Goal: Register for event/course

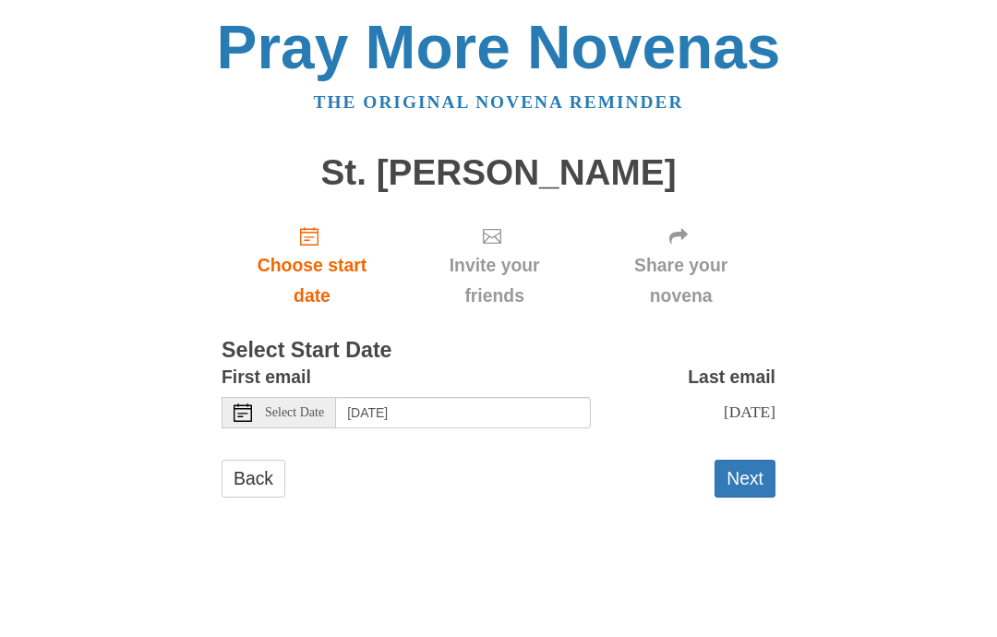
click at [747, 463] on button "Next" at bounding box center [745, 479] width 61 height 38
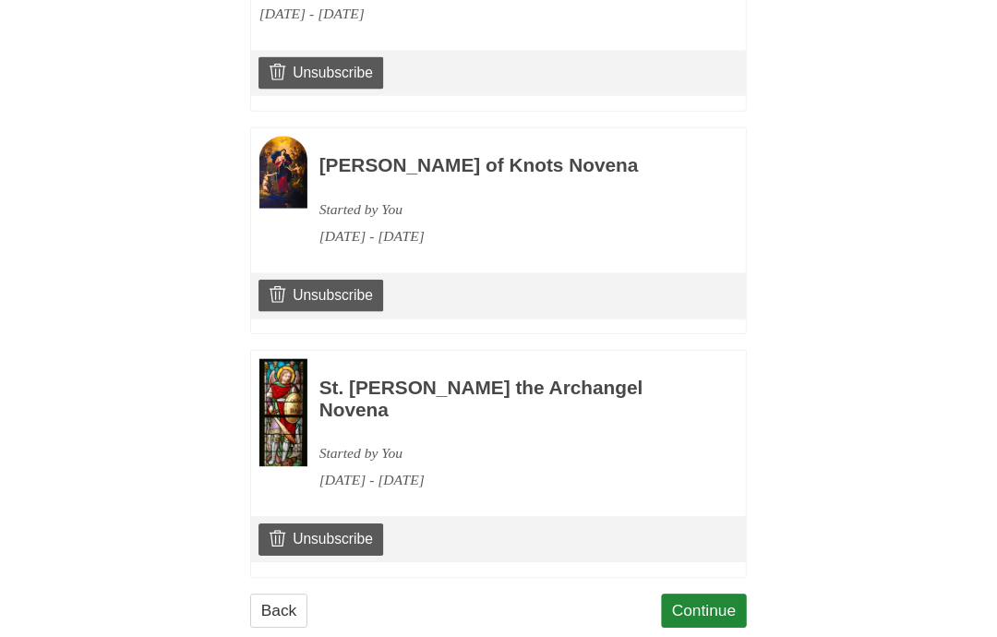
scroll to position [1311, 0]
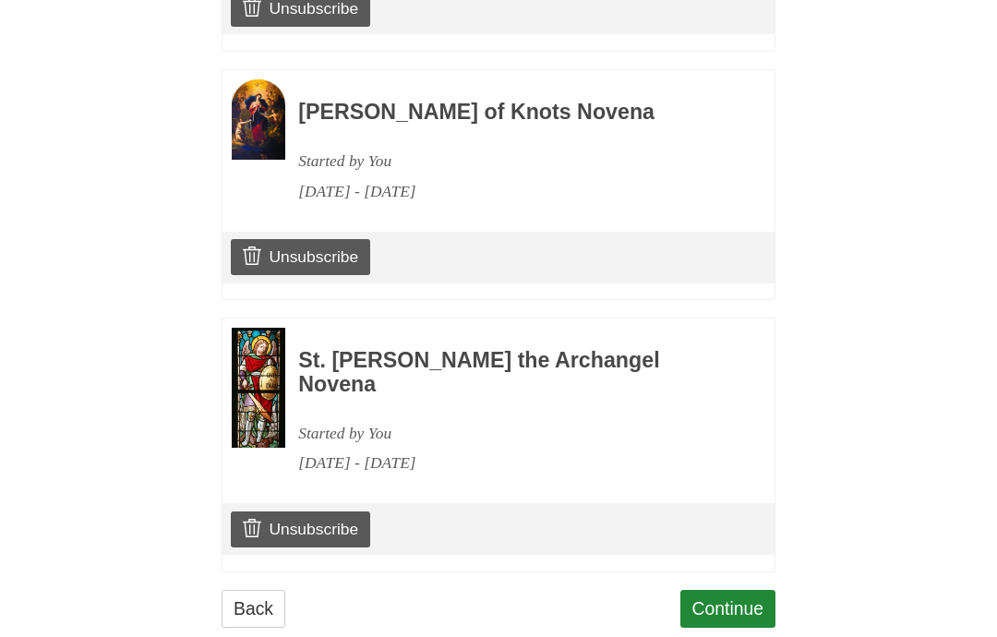
click at [725, 590] on link "Continue" at bounding box center [729, 609] width 96 height 38
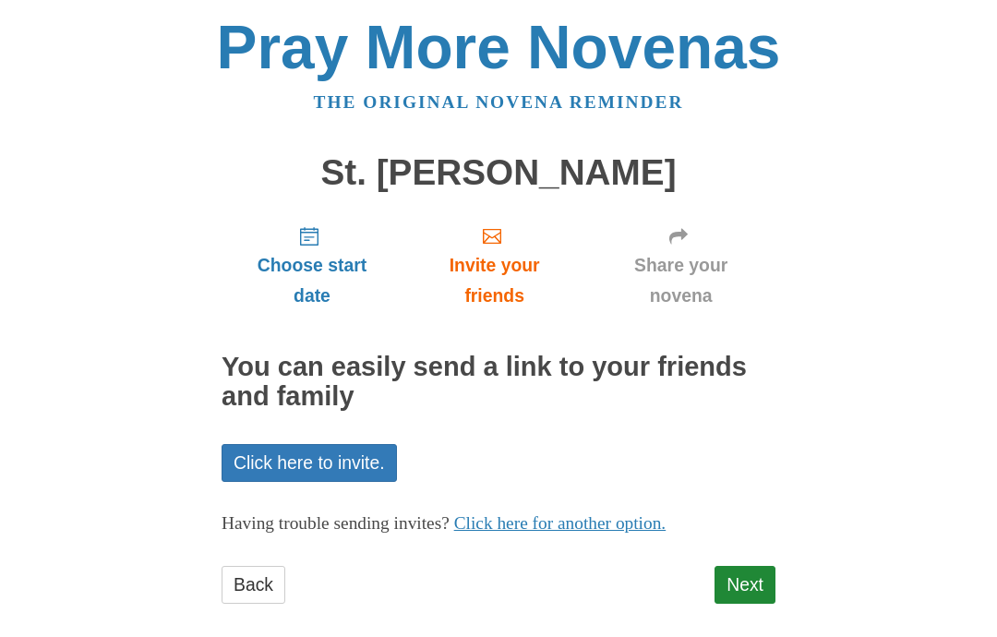
click at [757, 574] on link "Next" at bounding box center [745, 585] width 61 height 38
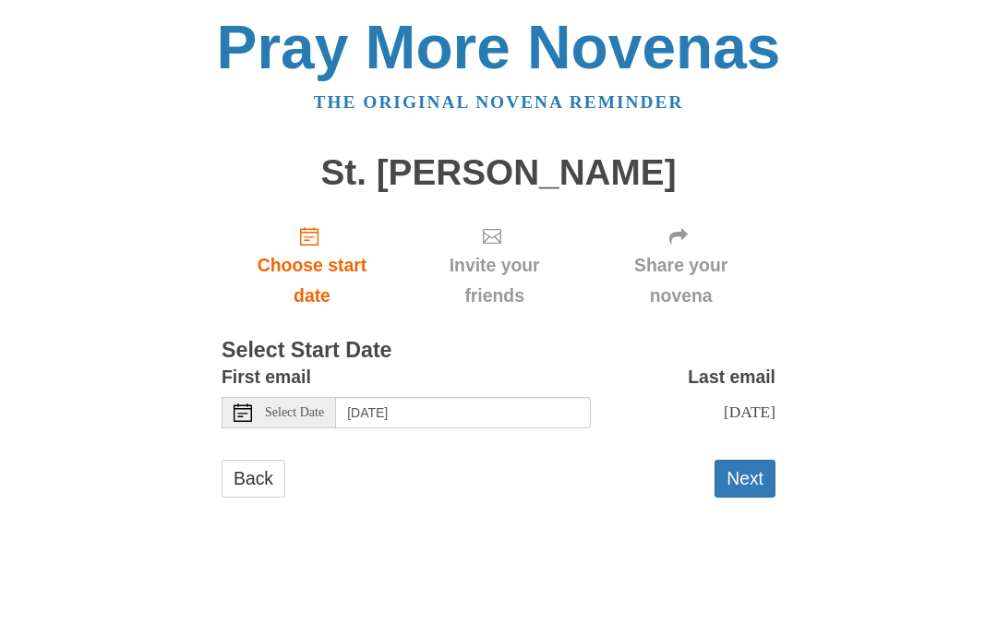
click at [756, 473] on button "Next" at bounding box center [745, 479] width 61 height 38
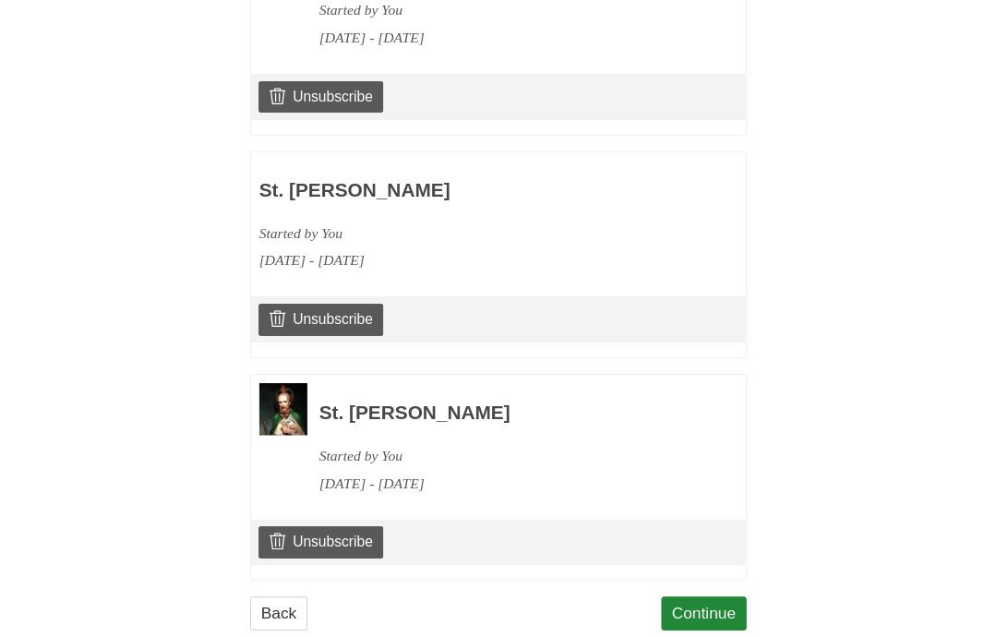
scroll to position [1556, 0]
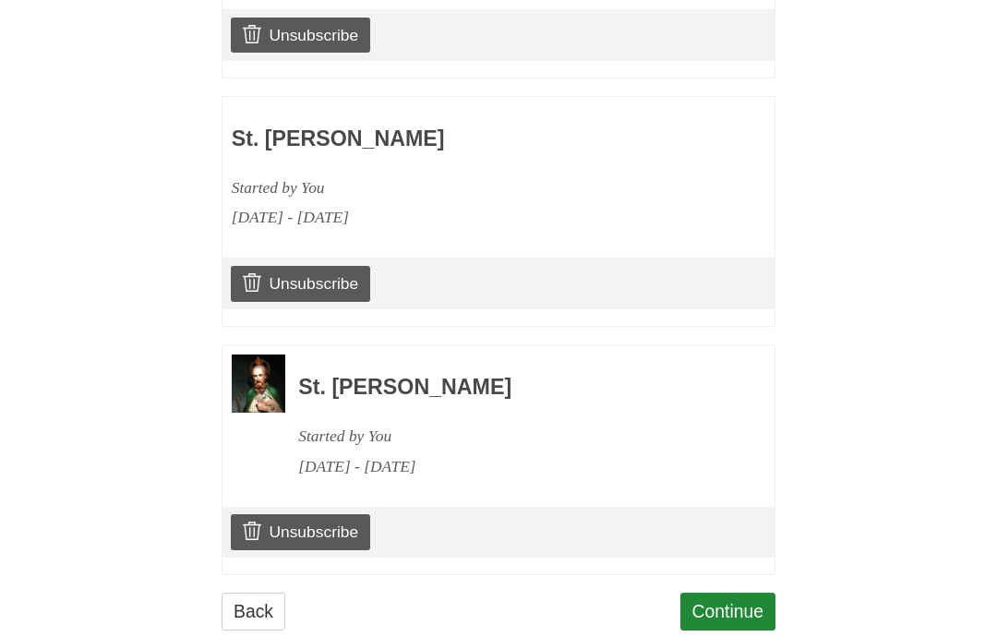
click at [745, 593] on link "Continue" at bounding box center [729, 612] width 96 height 38
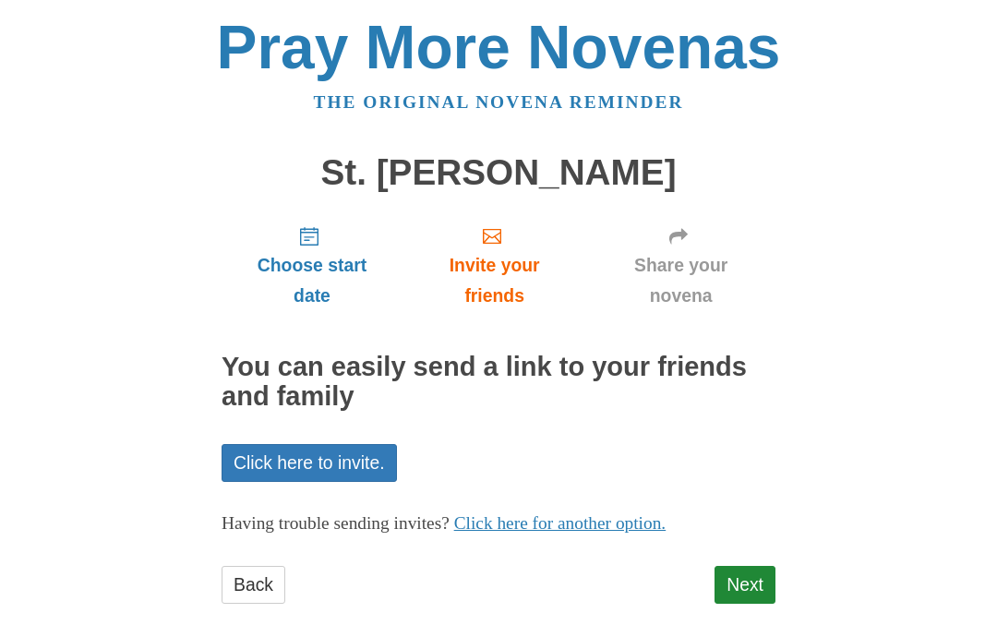
click at [770, 581] on link "Next" at bounding box center [745, 585] width 61 height 38
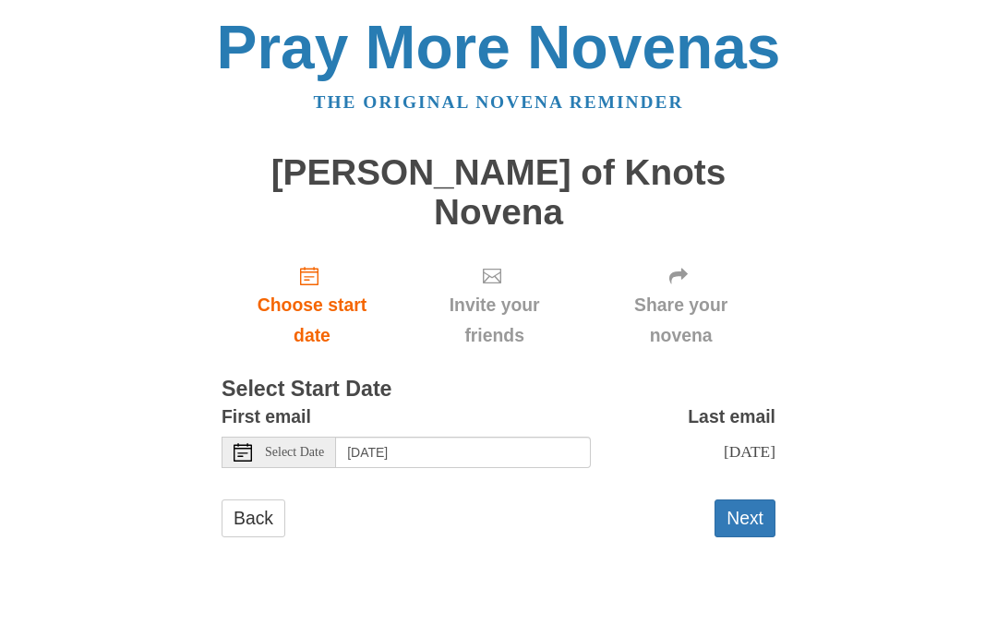
click at [758, 500] on button "Next" at bounding box center [745, 519] width 61 height 38
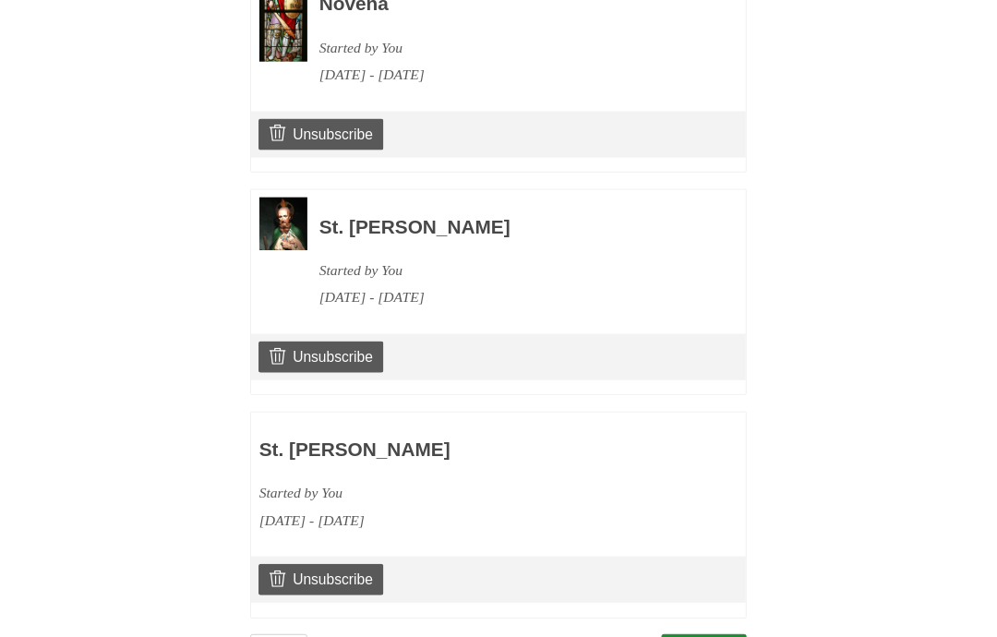
scroll to position [1803, 0]
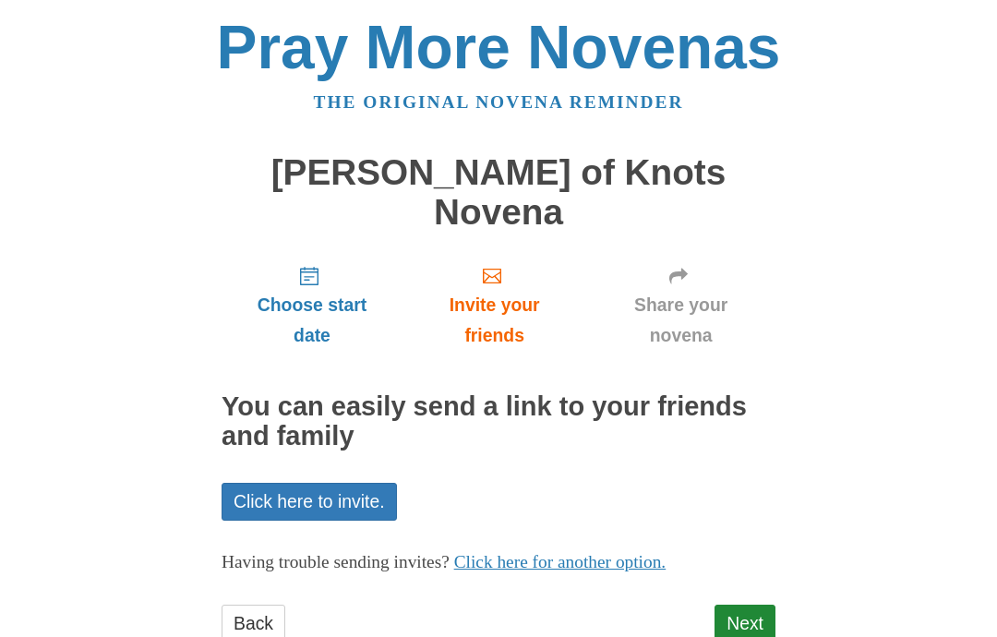
click at [756, 605] on link "Next" at bounding box center [745, 624] width 61 height 38
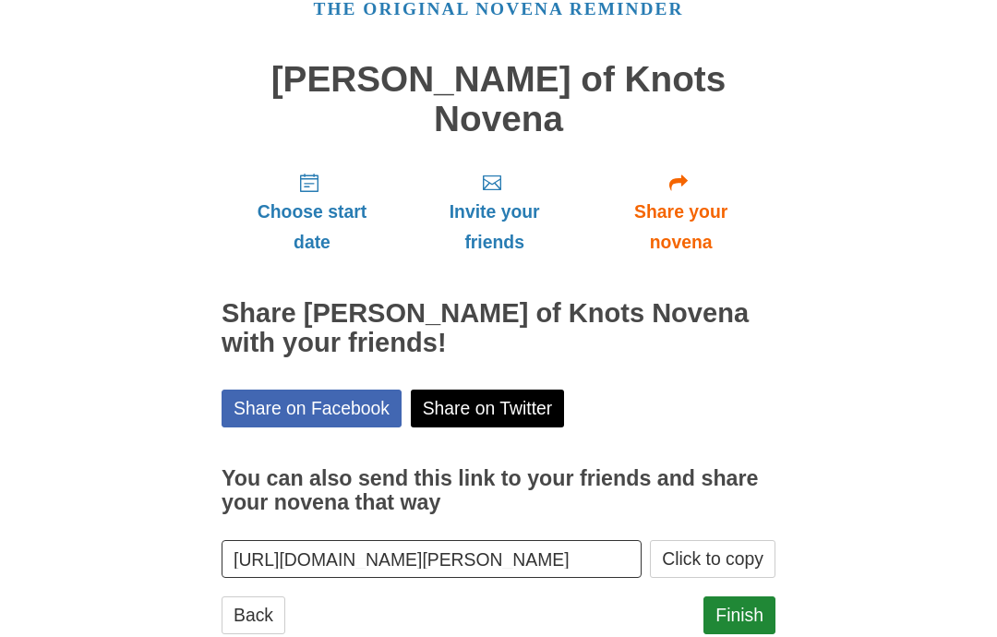
scroll to position [97, 0]
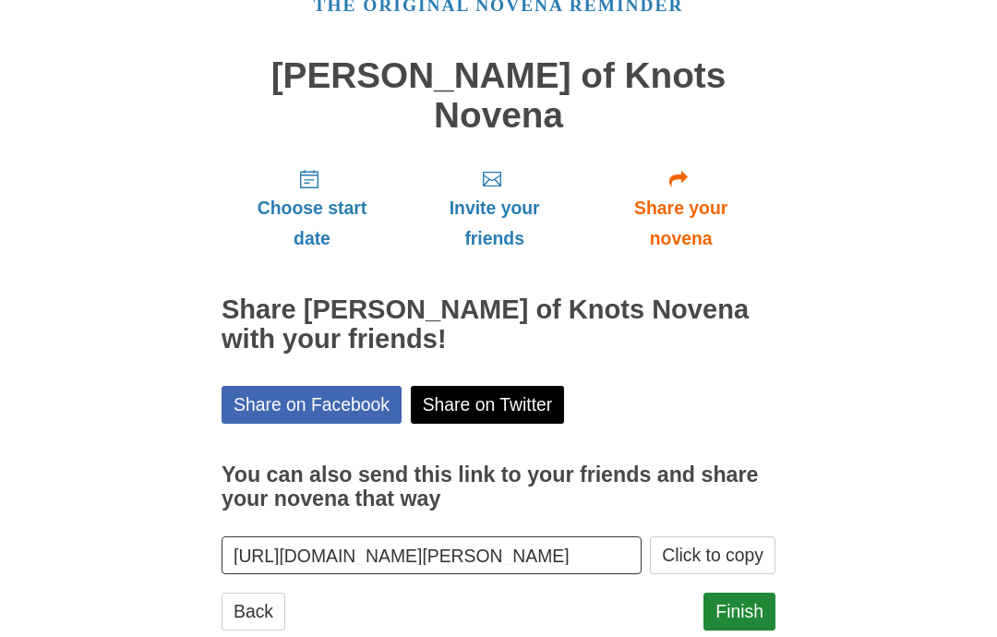
click at [759, 593] on link "Finish" at bounding box center [740, 612] width 72 height 38
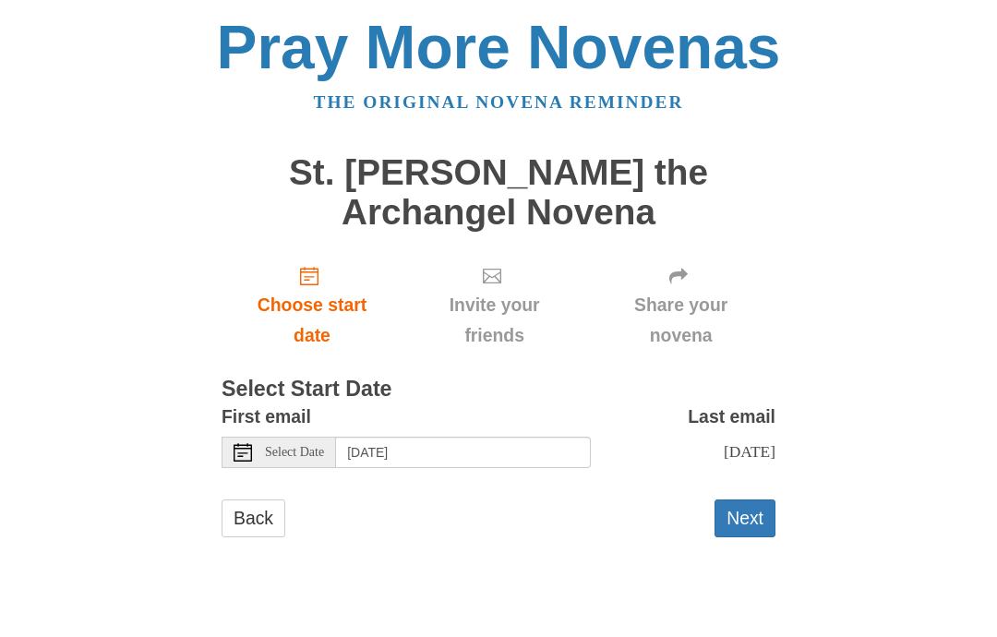
click at [765, 504] on button "Next" at bounding box center [745, 519] width 61 height 38
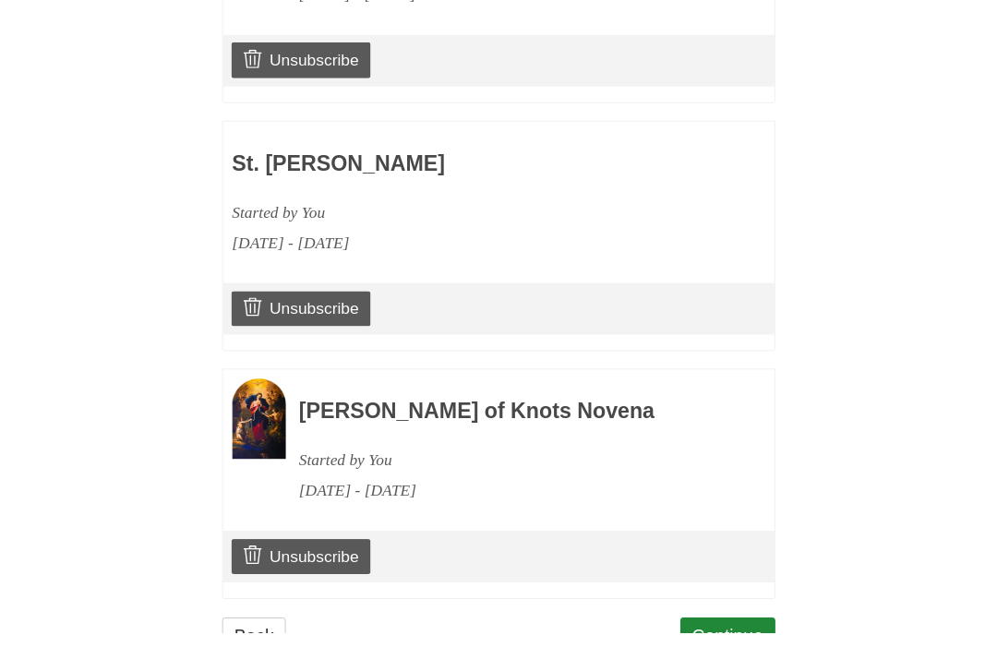
scroll to position [2053, 0]
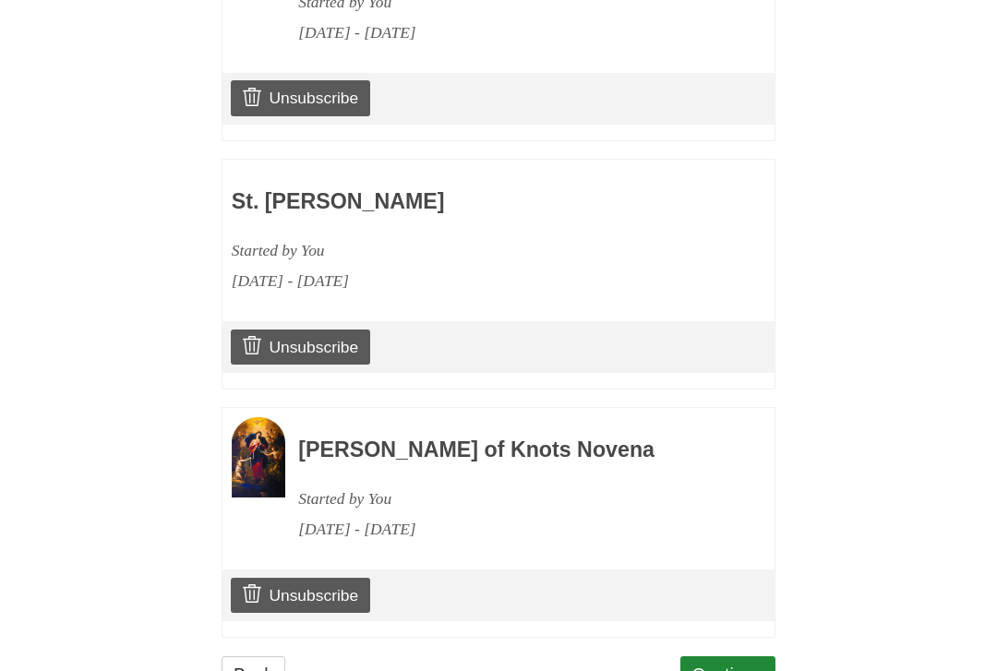
click at [749, 636] on link "Continue" at bounding box center [729, 676] width 96 height 38
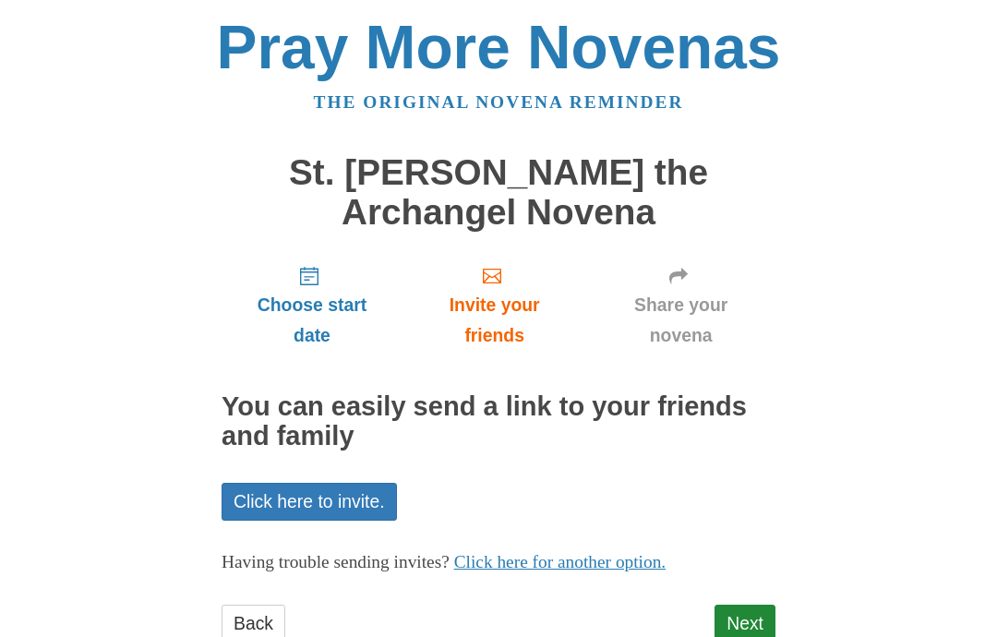
click at [757, 611] on link "Next" at bounding box center [745, 624] width 61 height 38
